Goal: Task Accomplishment & Management: Manage account settings

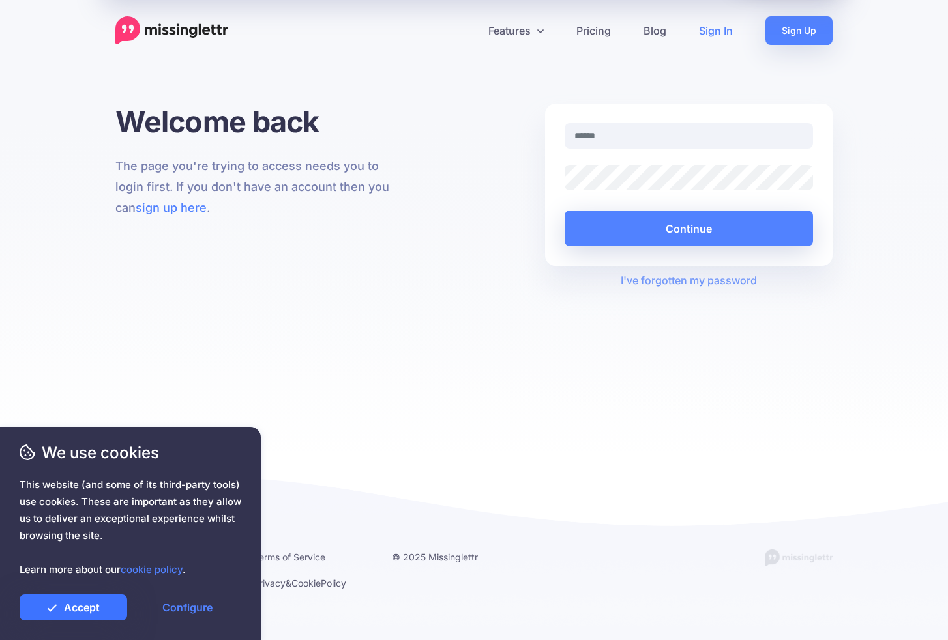
click at [99, 605] on link "Accept" at bounding box center [74, 608] width 108 height 26
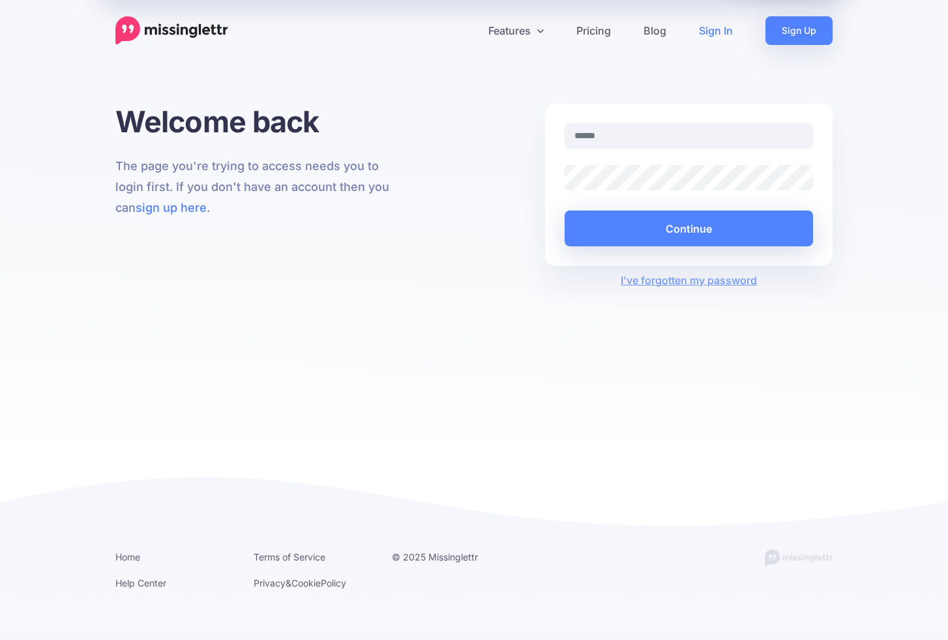
click at [196, 28] on img at bounding box center [171, 30] width 113 height 29
click at [595, 129] on input "text" at bounding box center [689, 135] width 248 height 25
type input "**********"
click at [689, 228] on button "Continue" at bounding box center [689, 229] width 248 height 36
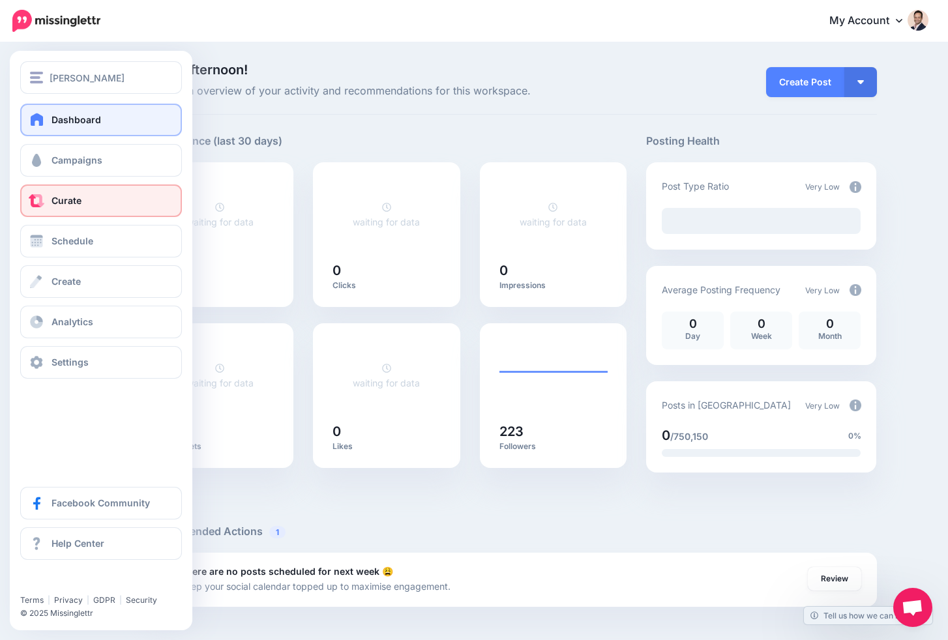
click at [52, 199] on span "Curate" at bounding box center [67, 200] width 30 height 11
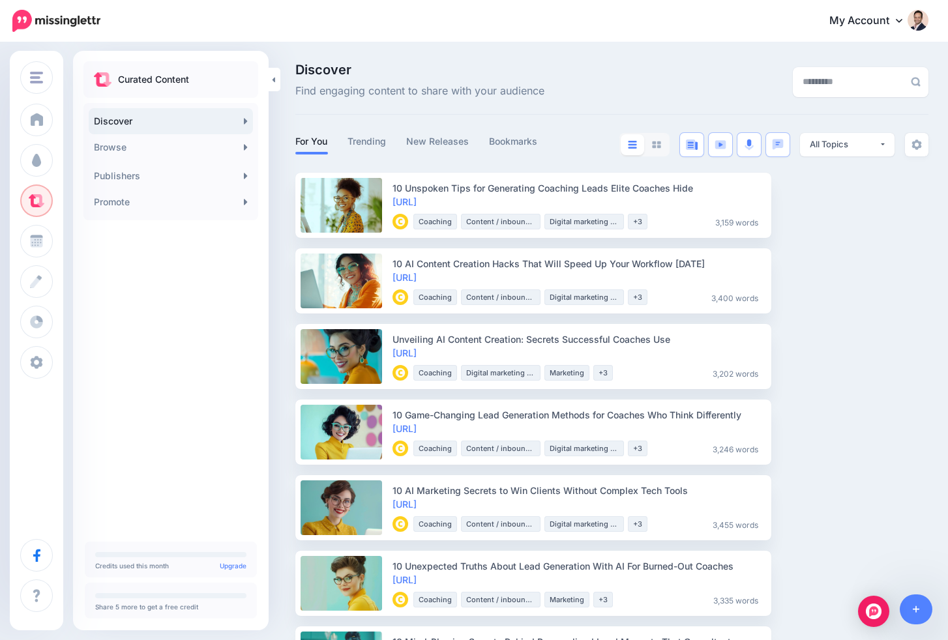
click at [918, 26] on img at bounding box center [918, 20] width 21 height 21
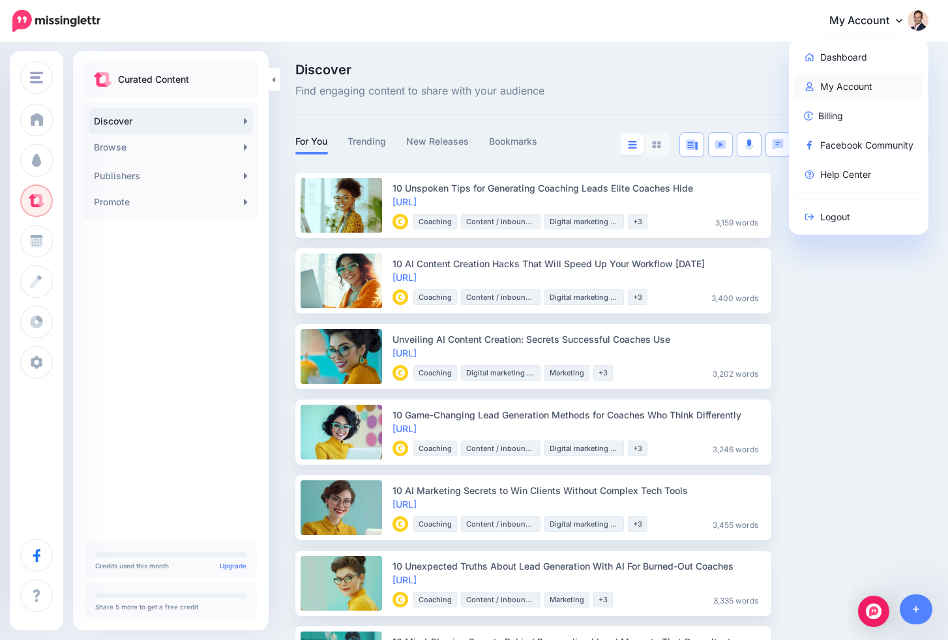
click at [839, 84] on link "My Account" at bounding box center [859, 86] width 130 height 25
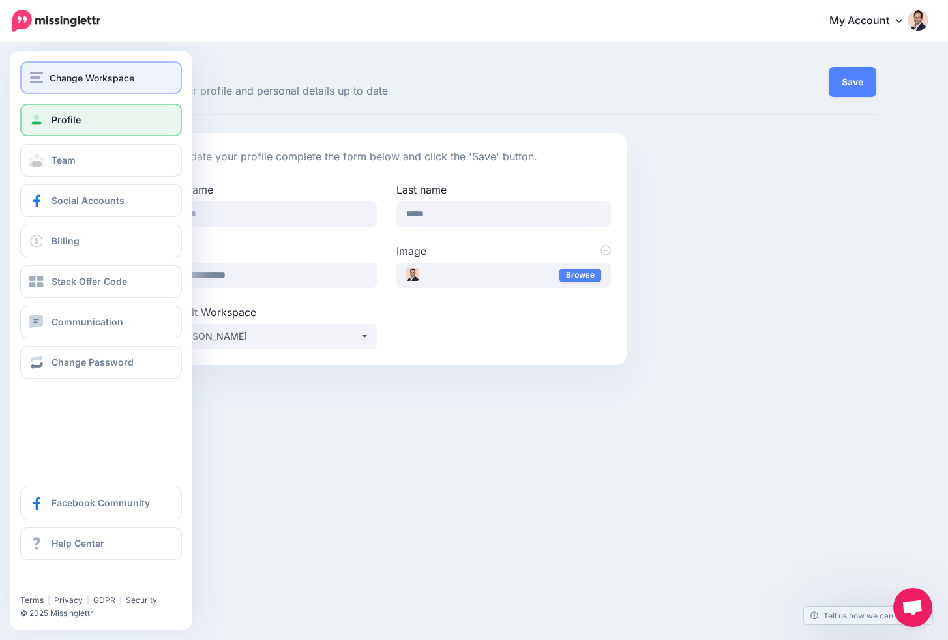
click at [64, 86] on button "Change Workspace" at bounding box center [101, 77] width 162 height 33
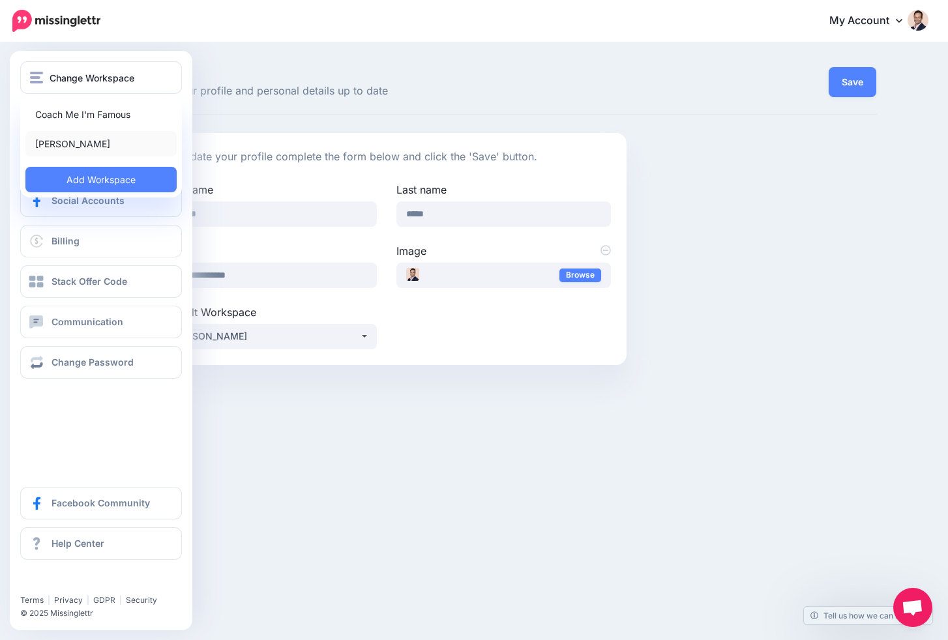
click at [84, 149] on link "[PERSON_NAME]" at bounding box center [100, 143] width 151 height 25
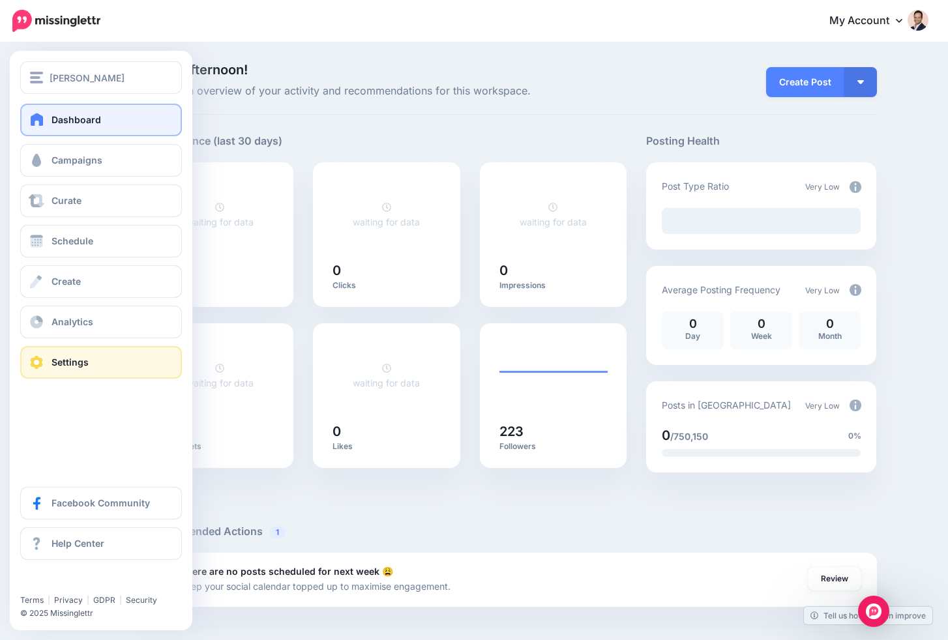
click at [60, 363] on span "Settings" at bounding box center [70, 362] width 37 height 11
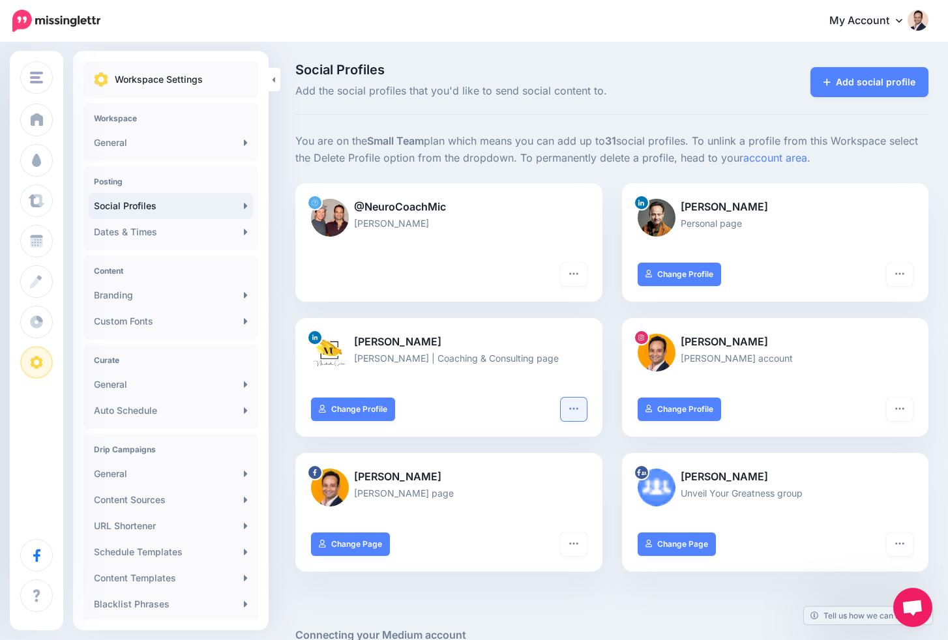
click at [575, 408] on icon "button" at bounding box center [574, 409] width 10 height 10
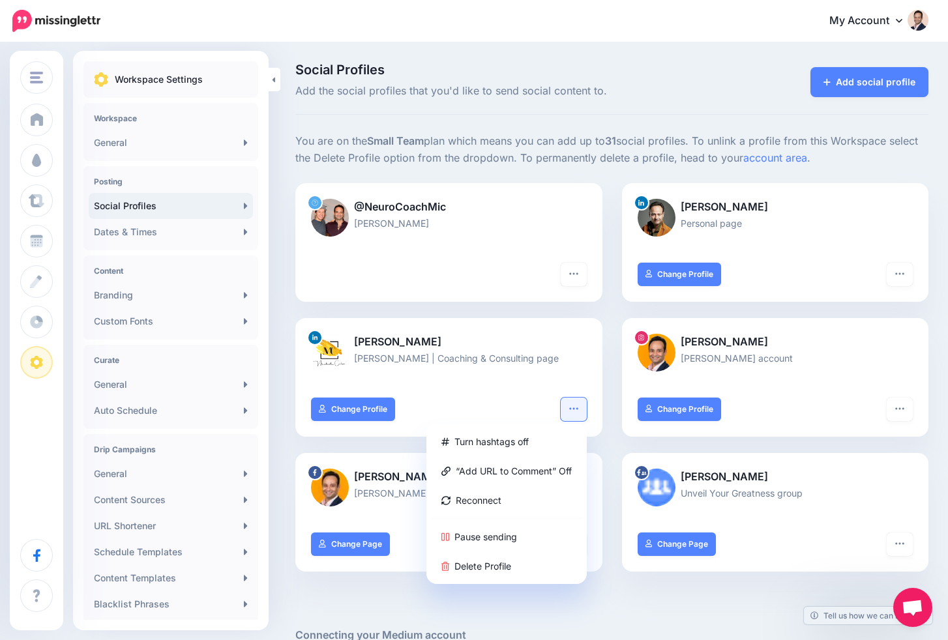
click at [573, 408] on icon "button" at bounding box center [574, 409] width 10 height 10
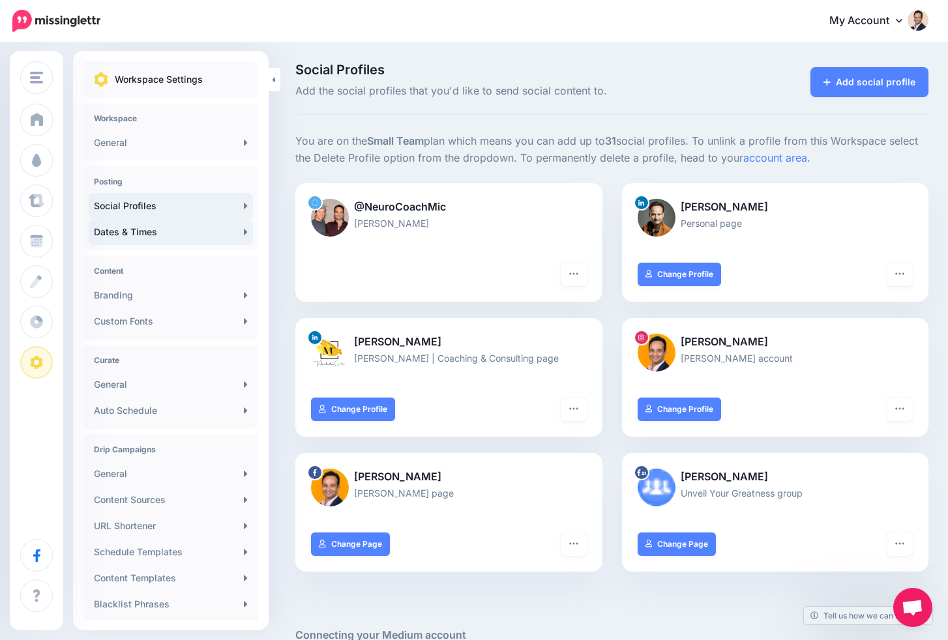
click at [200, 230] on link "Dates & Times" at bounding box center [171, 232] width 164 height 26
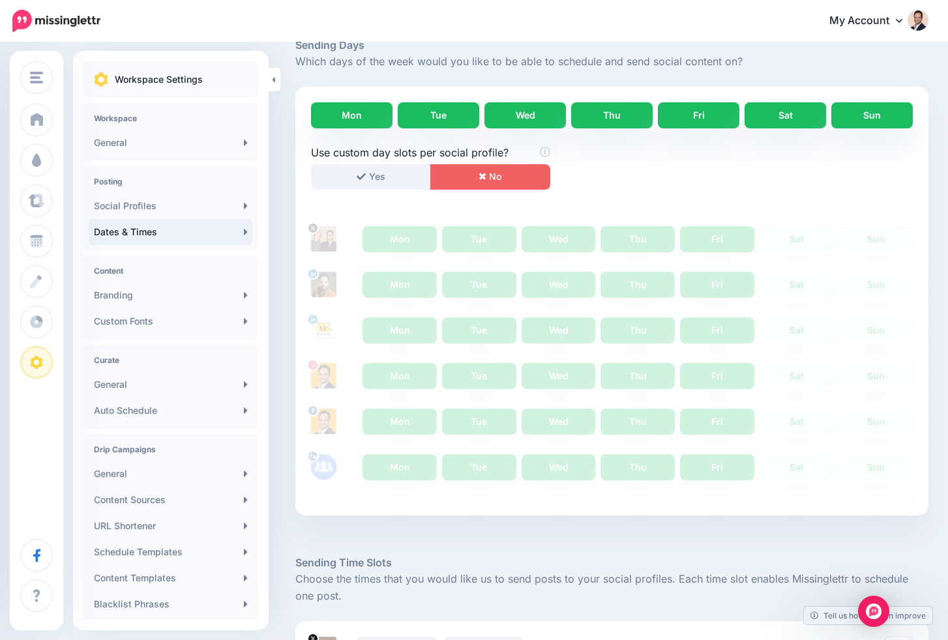
scroll to position [276, 0]
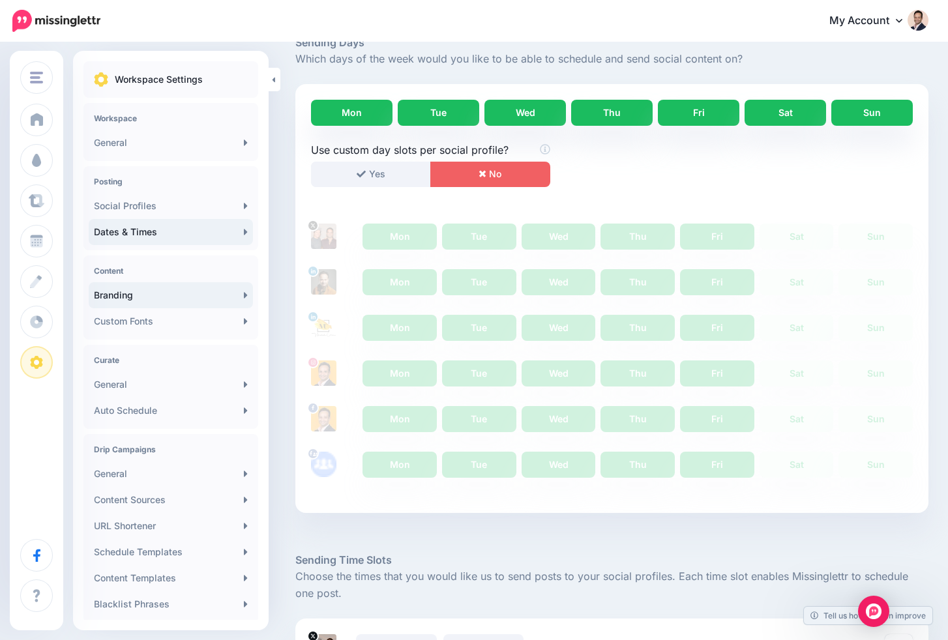
click at [183, 301] on link "Branding" at bounding box center [171, 295] width 164 height 26
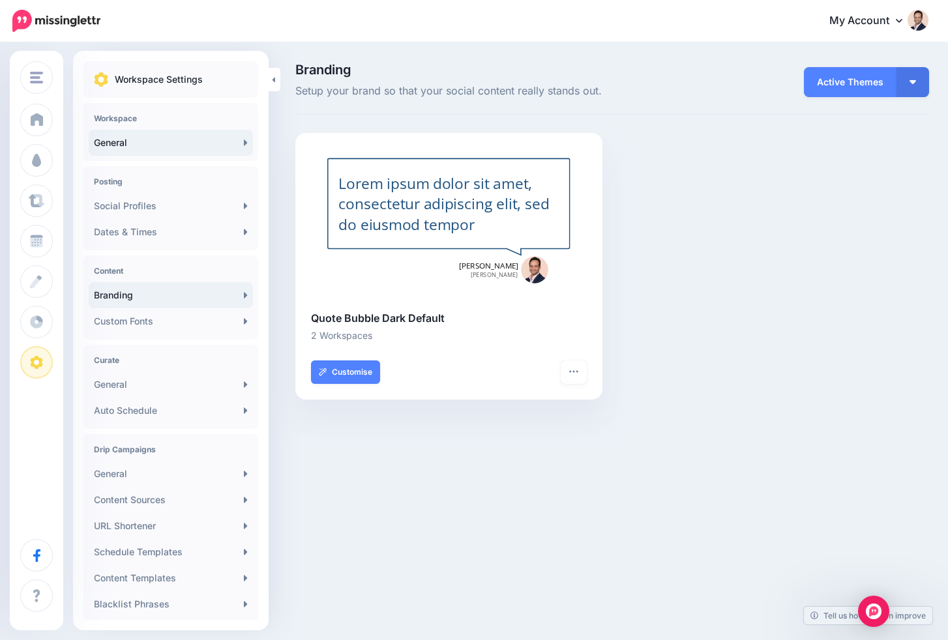
click at [205, 146] on link "General" at bounding box center [171, 143] width 164 height 26
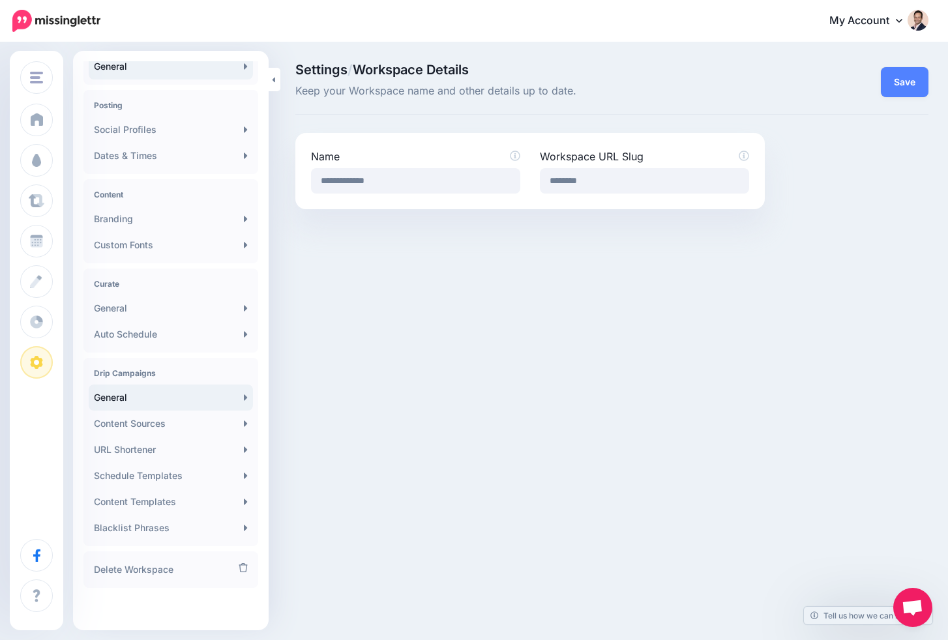
scroll to position [76, 0]
click at [188, 406] on link "General" at bounding box center [171, 398] width 164 height 26
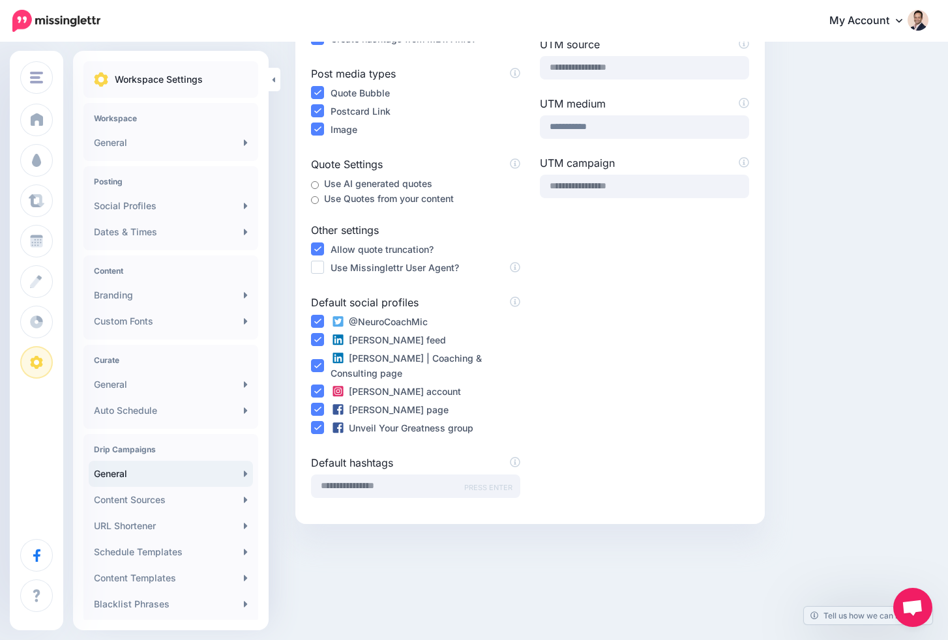
scroll to position [223, 0]
click at [316, 267] on ins at bounding box center [317, 268] width 13 height 13
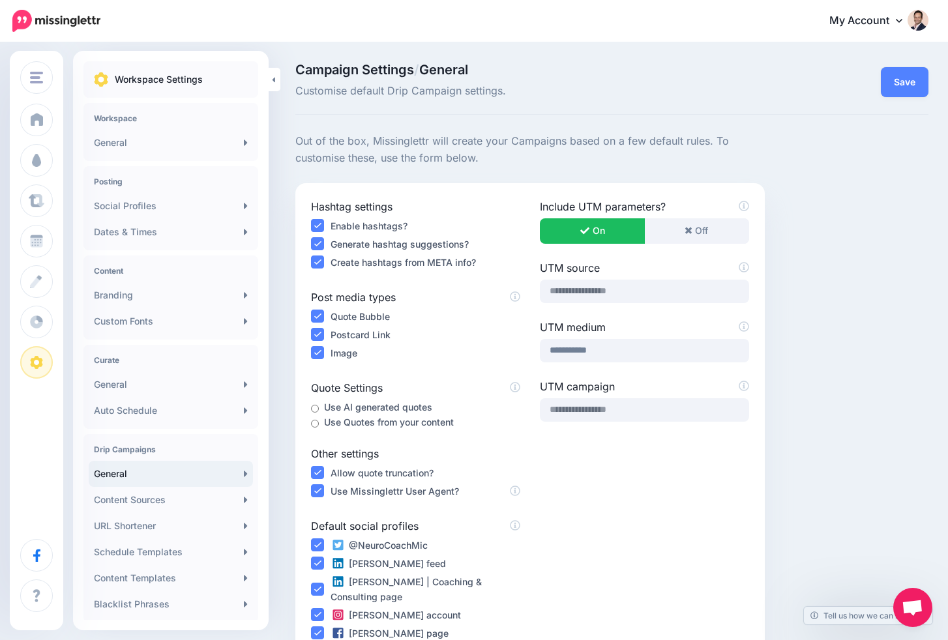
scroll to position [0, 0]
click at [907, 97] on div "Save" at bounding box center [902, 82] width 54 height 37
click at [907, 78] on button "Save" at bounding box center [905, 82] width 48 height 30
click at [202, 475] on link "General" at bounding box center [171, 474] width 164 height 26
click at [159, 123] on div "Workspace General" at bounding box center [170, 132] width 175 height 58
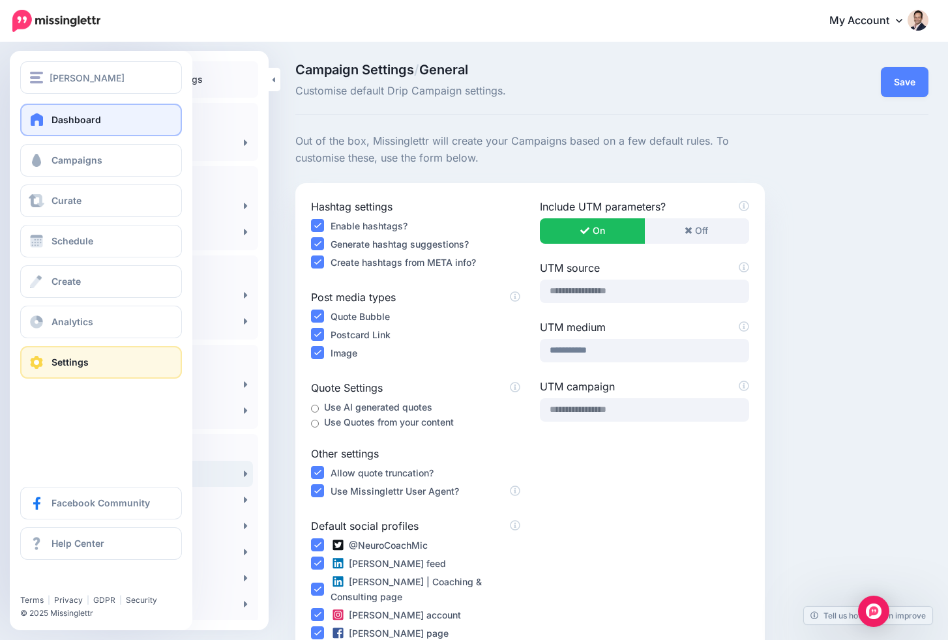
click at [56, 112] on link "Dashboard" at bounding box center [101, 120] width 162 height 33
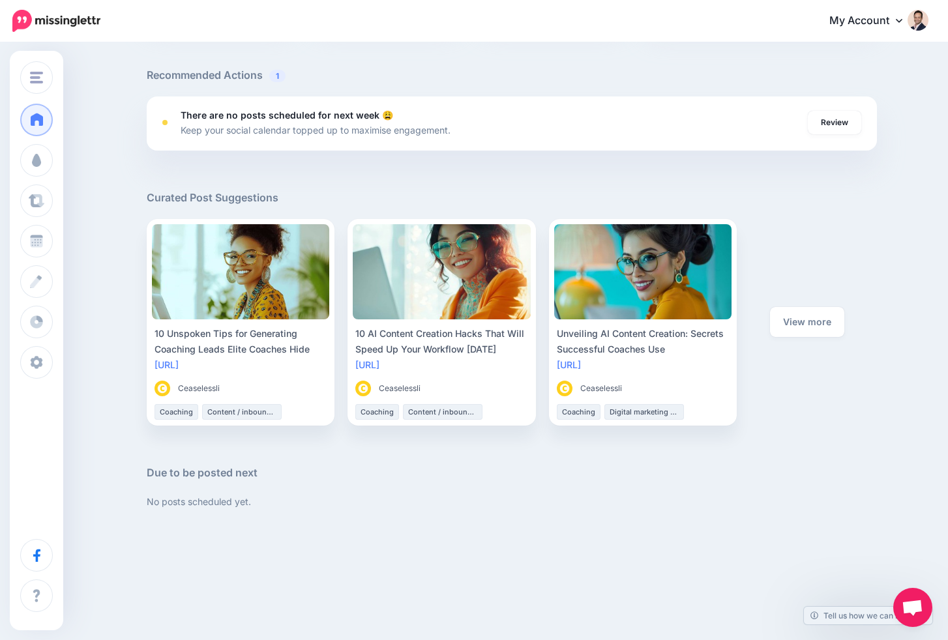
scroll to position [456, 0]
